Goal: Task Accomplishment & Management: Use online tool/utility

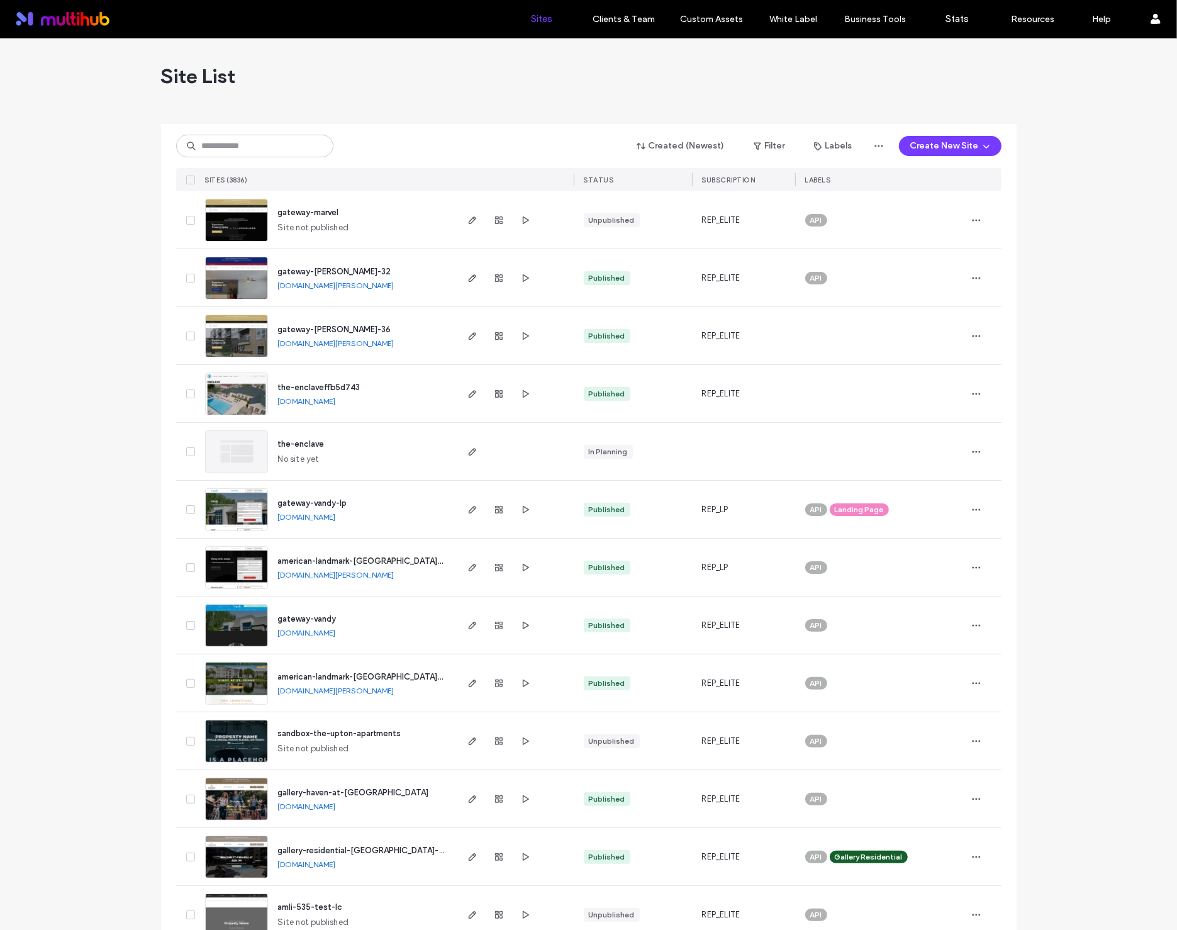
click at [308, 151] on input at bounding box center [254, 146] width 157 height 23
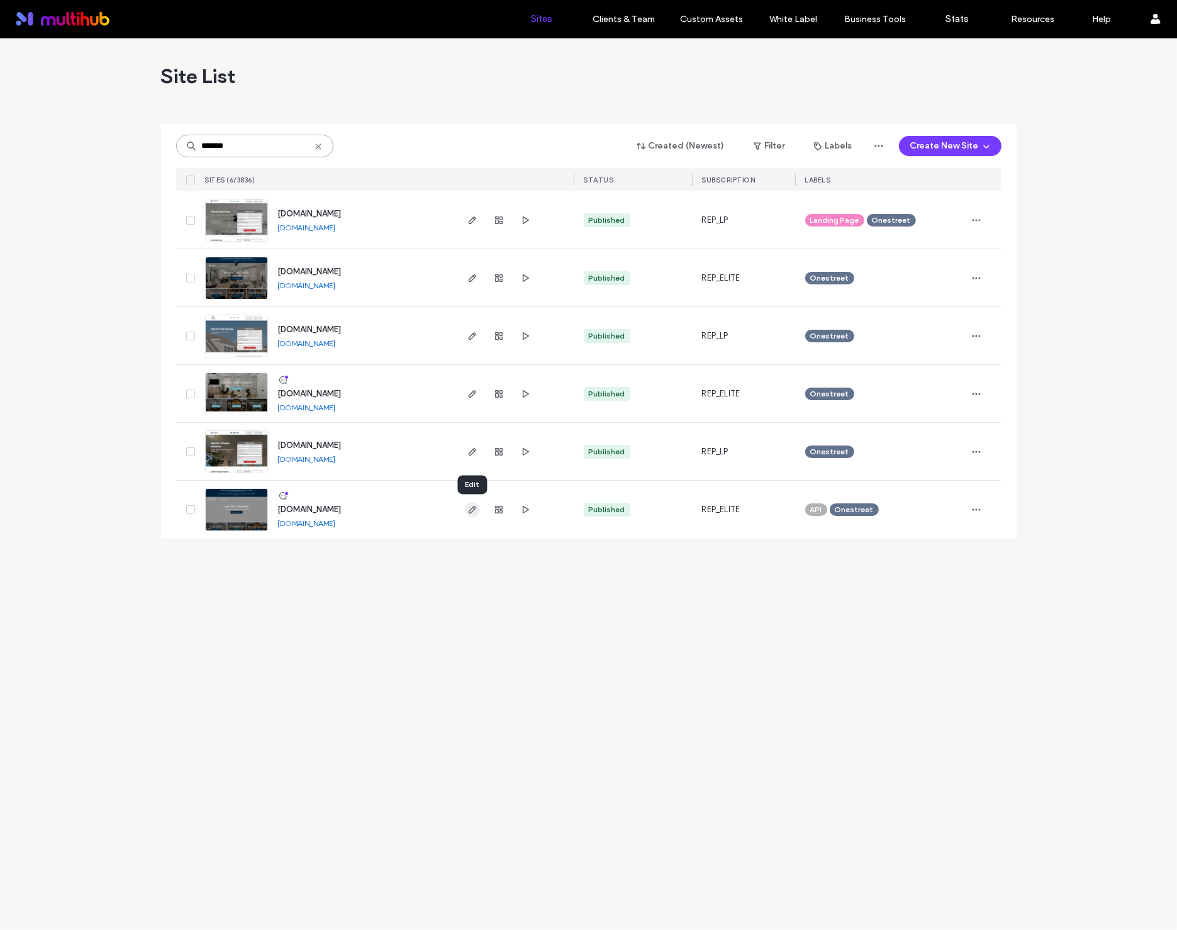
type input "*******"
click at [475, 511] on icon "button" at bounding box center [472, 509] width 10 height 10
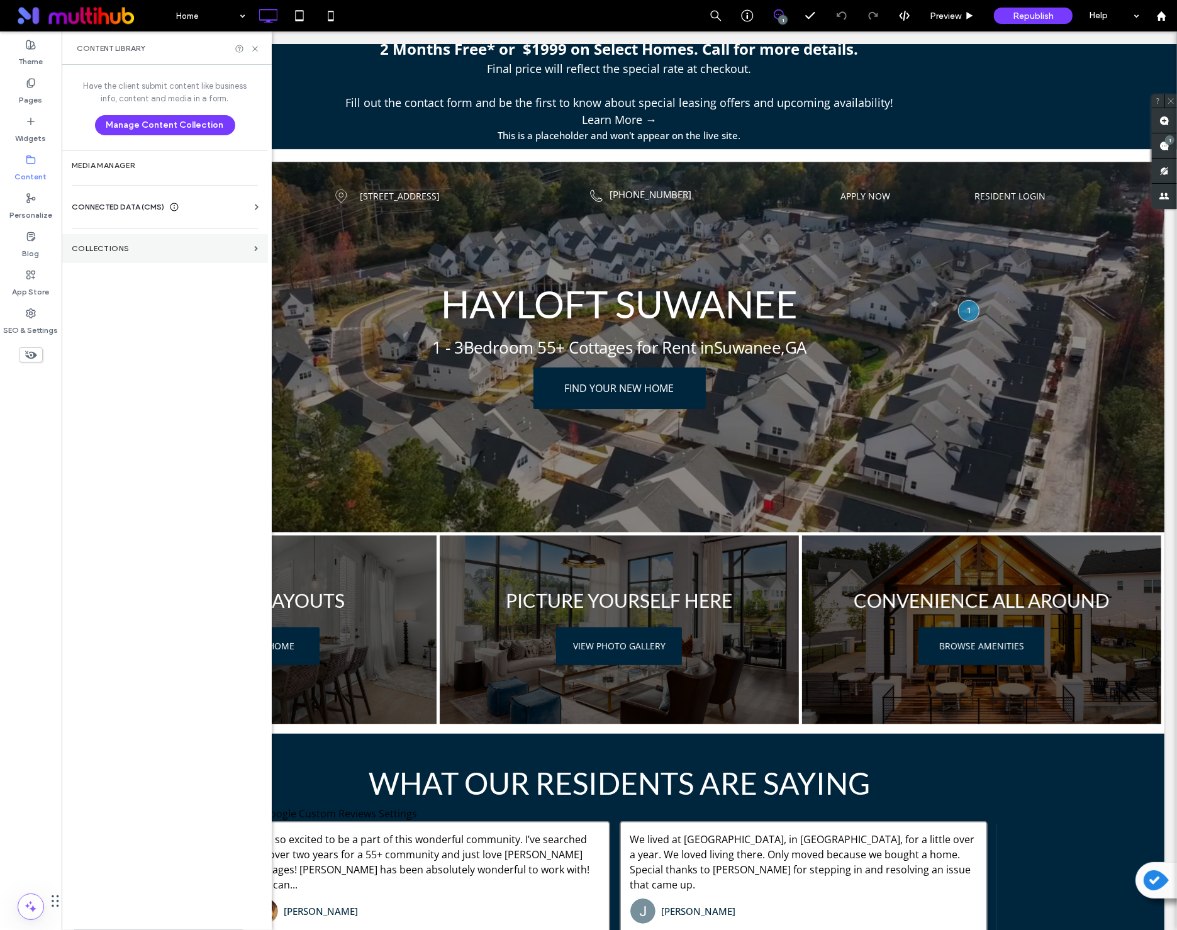
click at [96, 253] on section "Collections" at bounding box center [165, 248] width 206 height 29
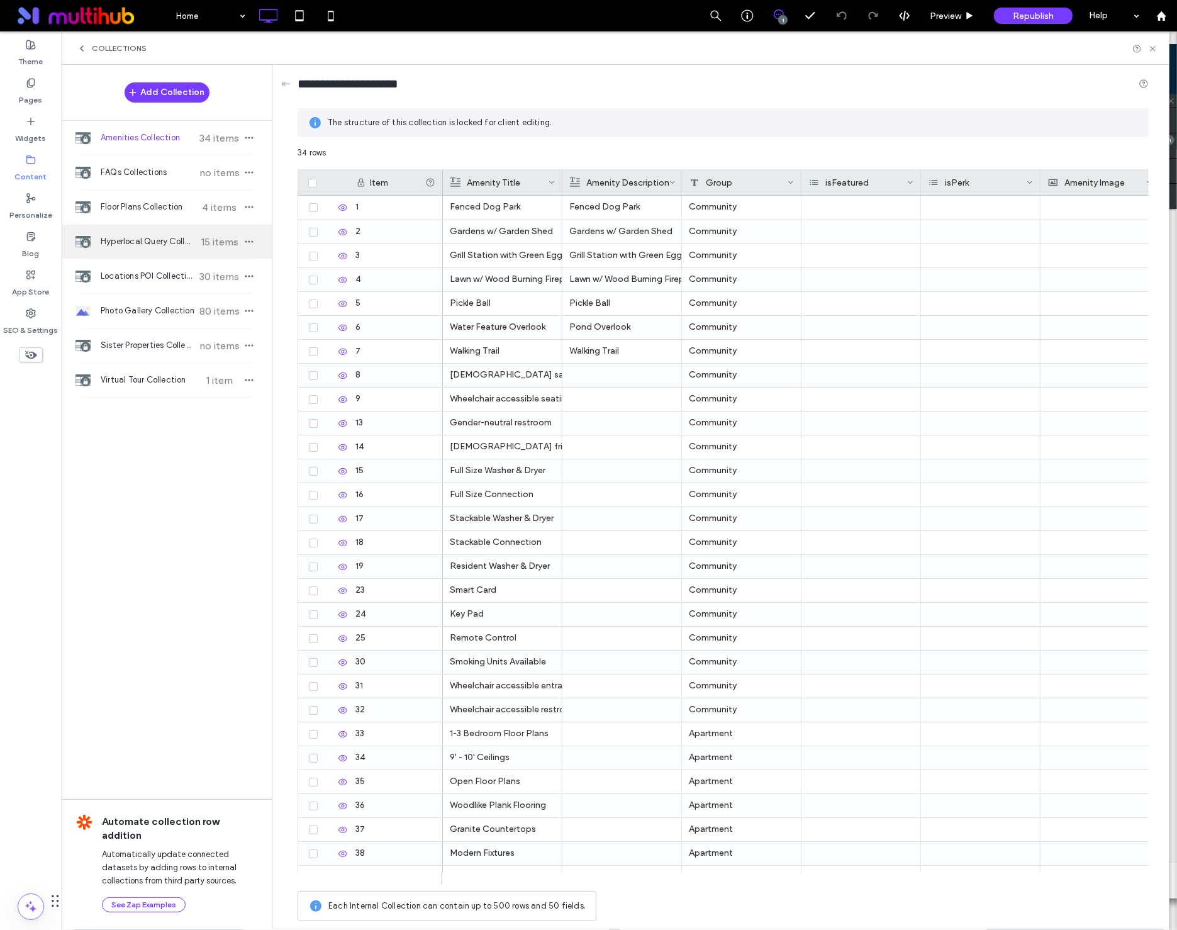
click at [159, 226] on div "Hyperlocal Query Collection 15 items" at bounding box center [167, 242] width 210 height 34
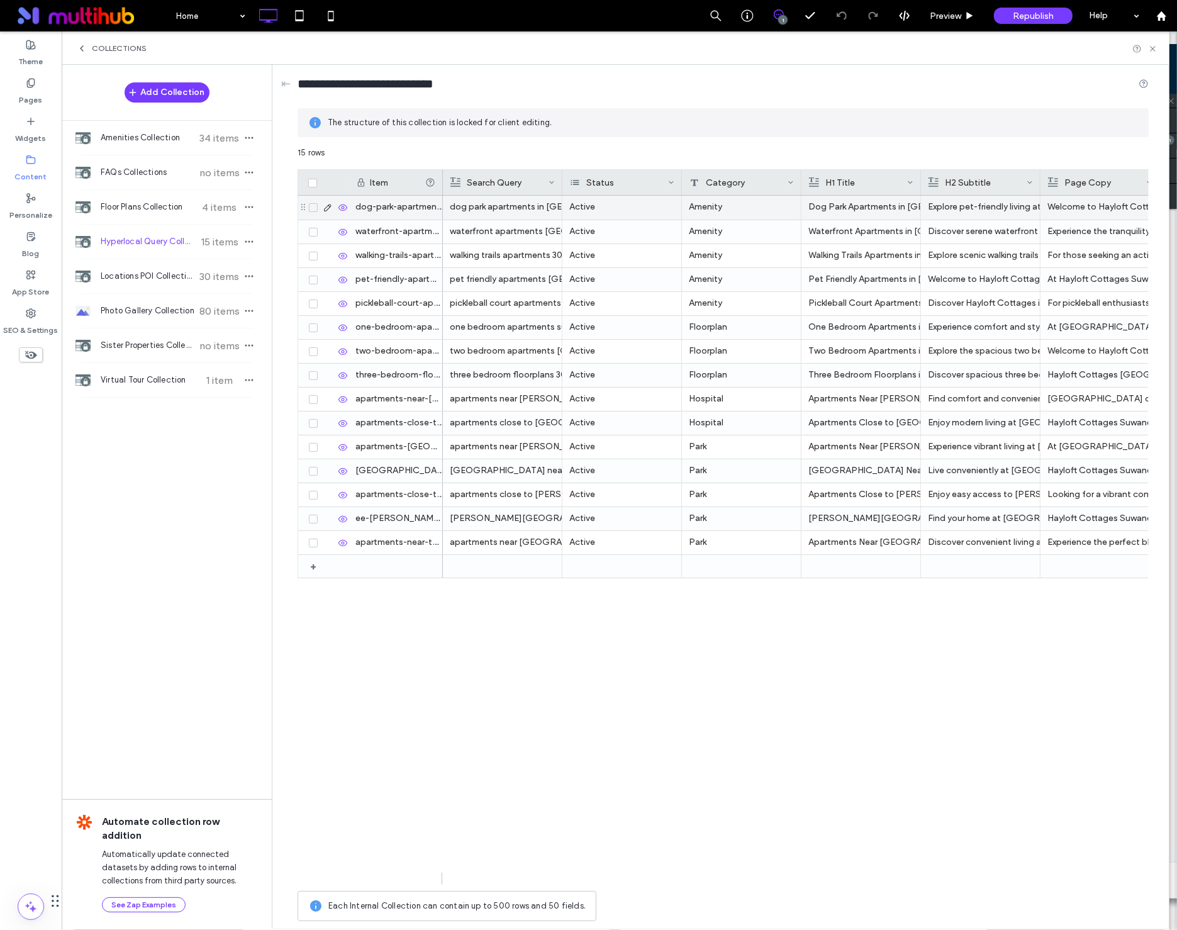
click at [385, 206] on div "dog-park-apartments-[GEOGRAPHIC_DATA]-hayloft-cottages-558" at bounding box center [395, 208] width 94 height 24
click at [372, 228] on div "waterfront-apartments-[GEOGRAPHIC_DATA]-[GEOGRAPHIC_DATA]-cottages-112" at bounding box center [395, 231] width 94 height 23
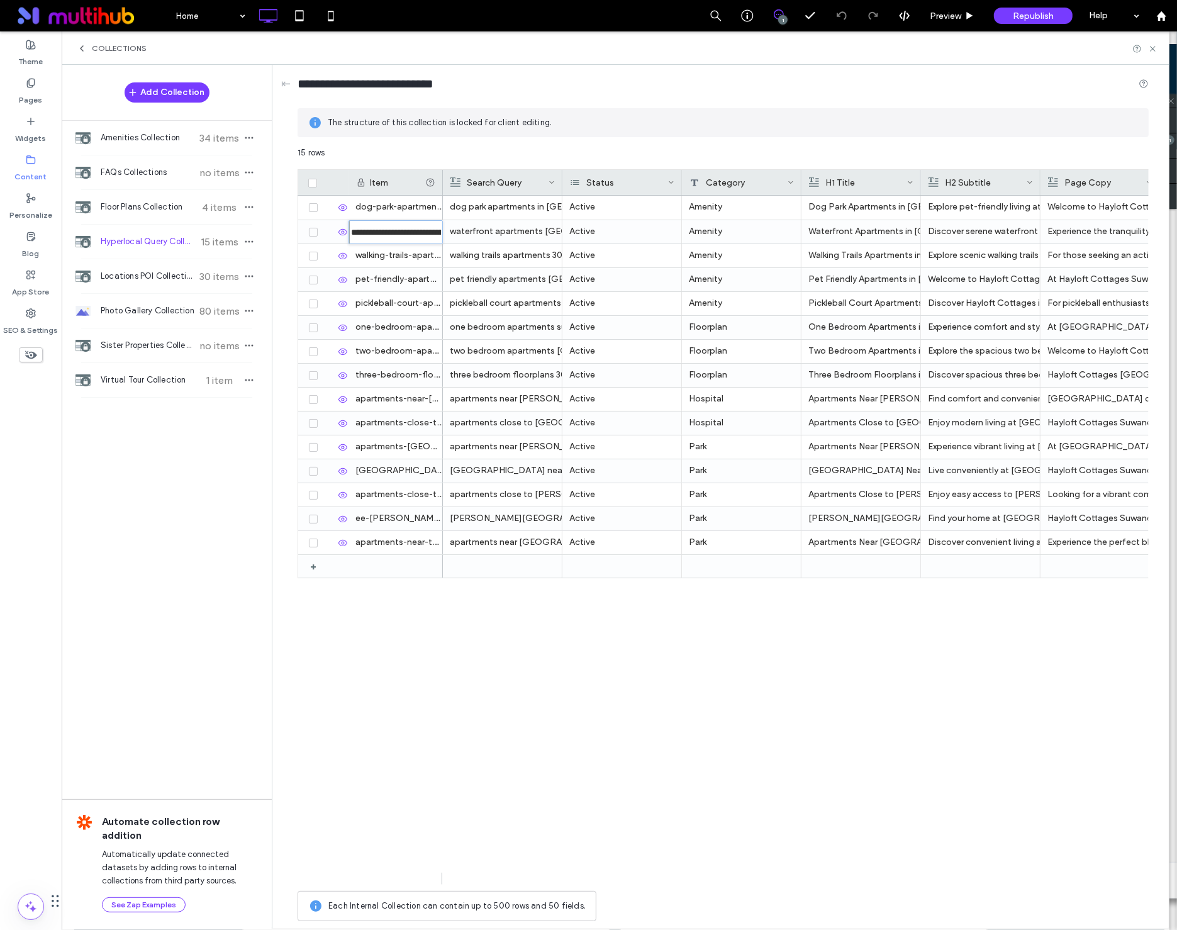
click at [421, 257] on div "walking-trails-apartments-30024-hayloft-cottages-521" at bounding box center [395, 255] width 94 height 23
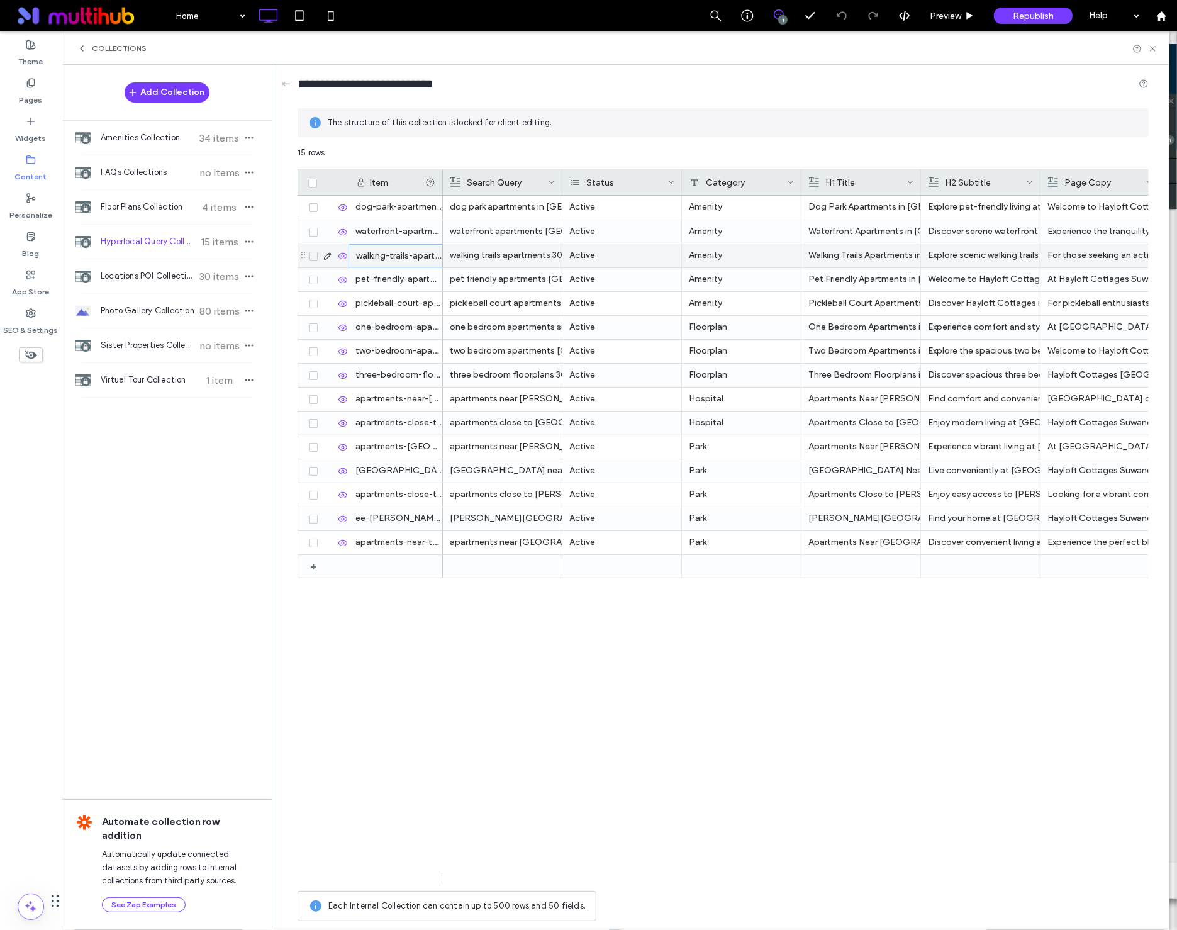
click at [421, 257] on div "walking-trails-apartments-30024-hayloft-cottages-521" at bounding box center [395, 255] width 94 height 23
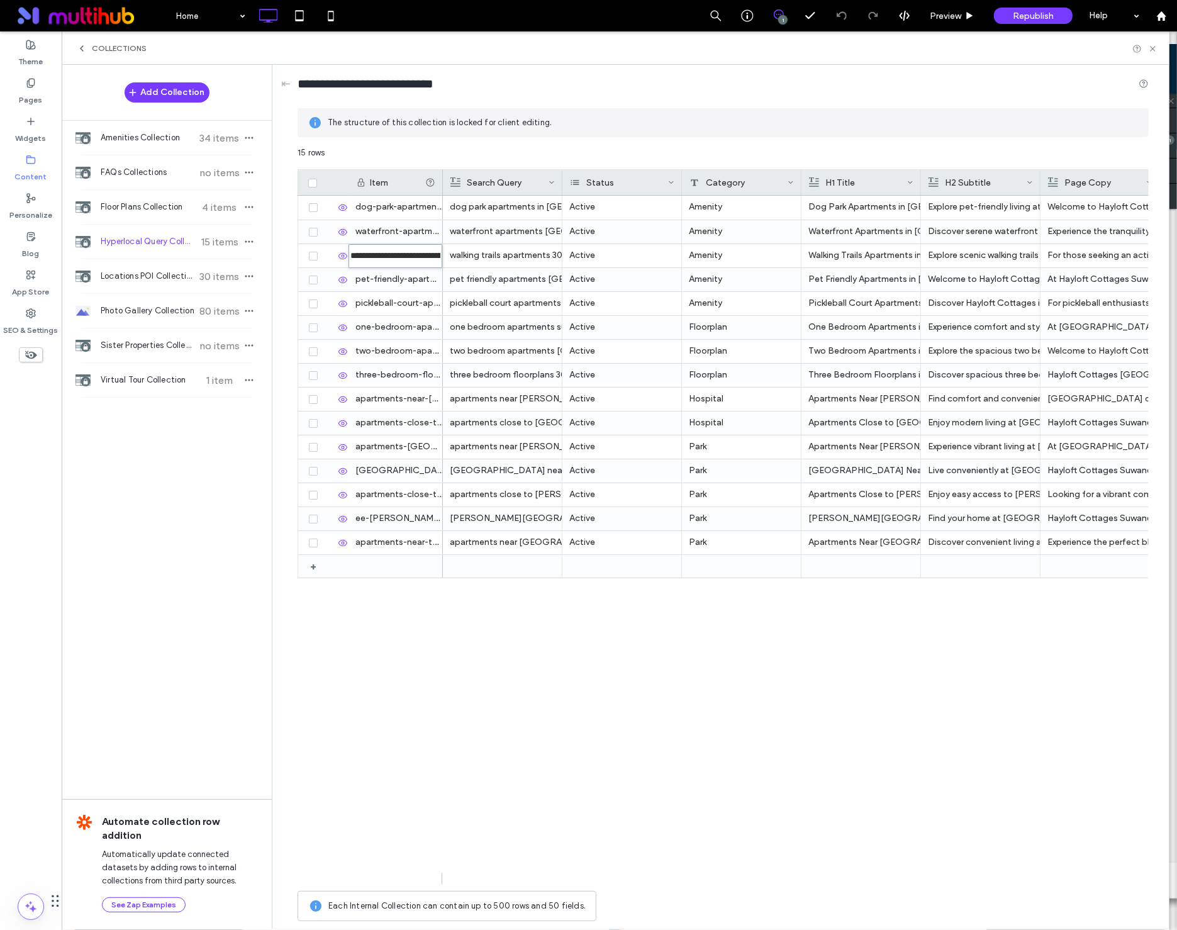
click at [402, 287] on div "pet-friendly-apartments-north-[GEOGRAPHIC_DATA]-[GEOGRAPHIC_DATA]-cottages-272" at bounding box center [395, 279] width 94 height 23
click at [406, 310] on div "pickleball-court-apartments-[GEOGRAPHIC_DATA]-[GEOGRAPHIC_DATA]-[GEOGRAPHIC_DAT…" at bounding box center [395, 303] width 94 height 23
click at [410, 336] on div "one-bedroom-apartments-[GEOGRAPHIC_DATA]-[GEOGRAPHIC_DATA]-[GEOGRAPHIC_DATA]-co…" at bounding box center [395, 327] width 94 height 23
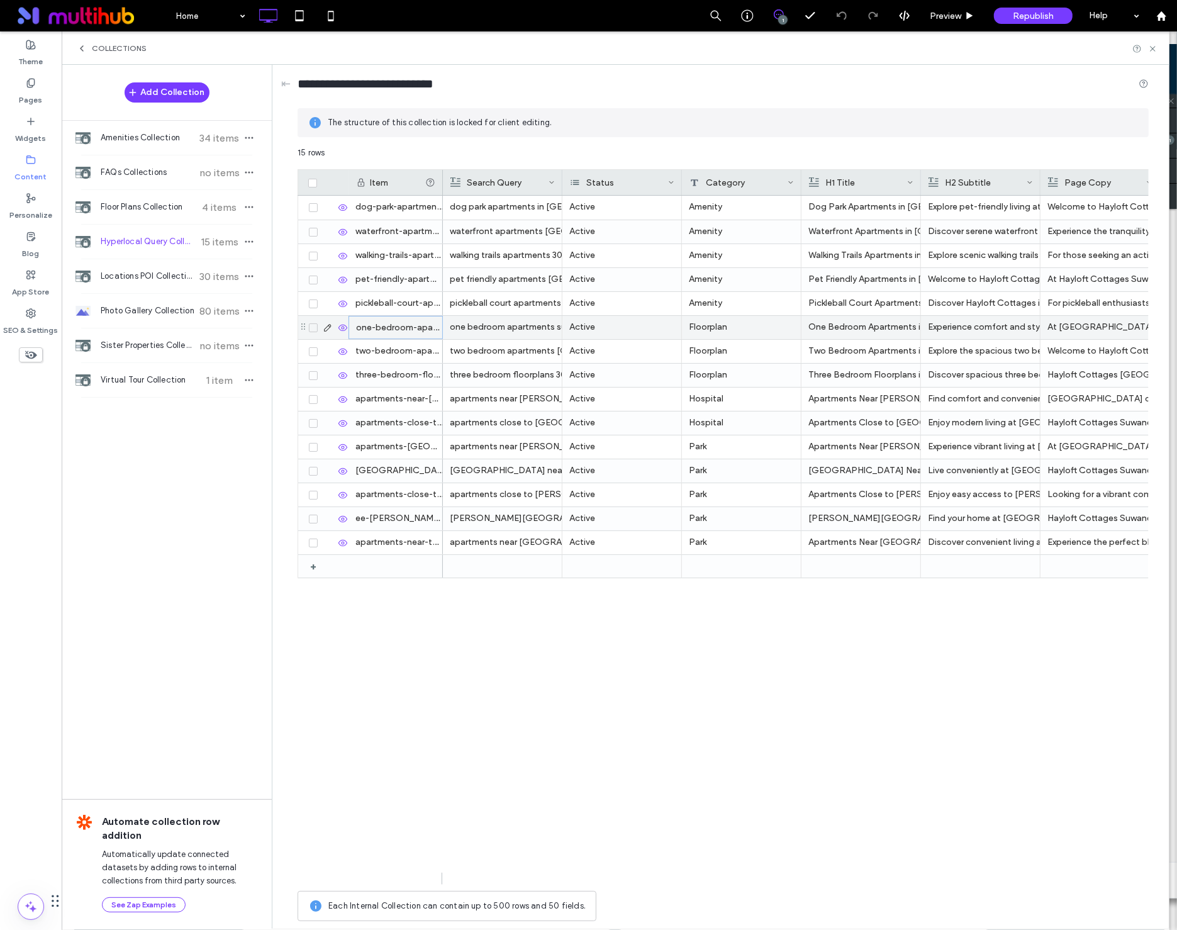
click at [410, 336] on div "one-bedroom-apartments-[GEOGRAPHIC_DATA]-[GEOGRAPHIC_DATA]-[GEOGRAPHIC_DATA]-co…" at bounding box center [395, 327] width 94 height 23
click at [395, 538] on div "apartments-near-town-center-on-main-[GEOGRAPHIC_DATA]-[GEOGRAPHIC_DATA]-cottage…" at bounding box center [395, 542] width 94 height 23
